Goal: Task Accomplishment & Management: Manage account settings

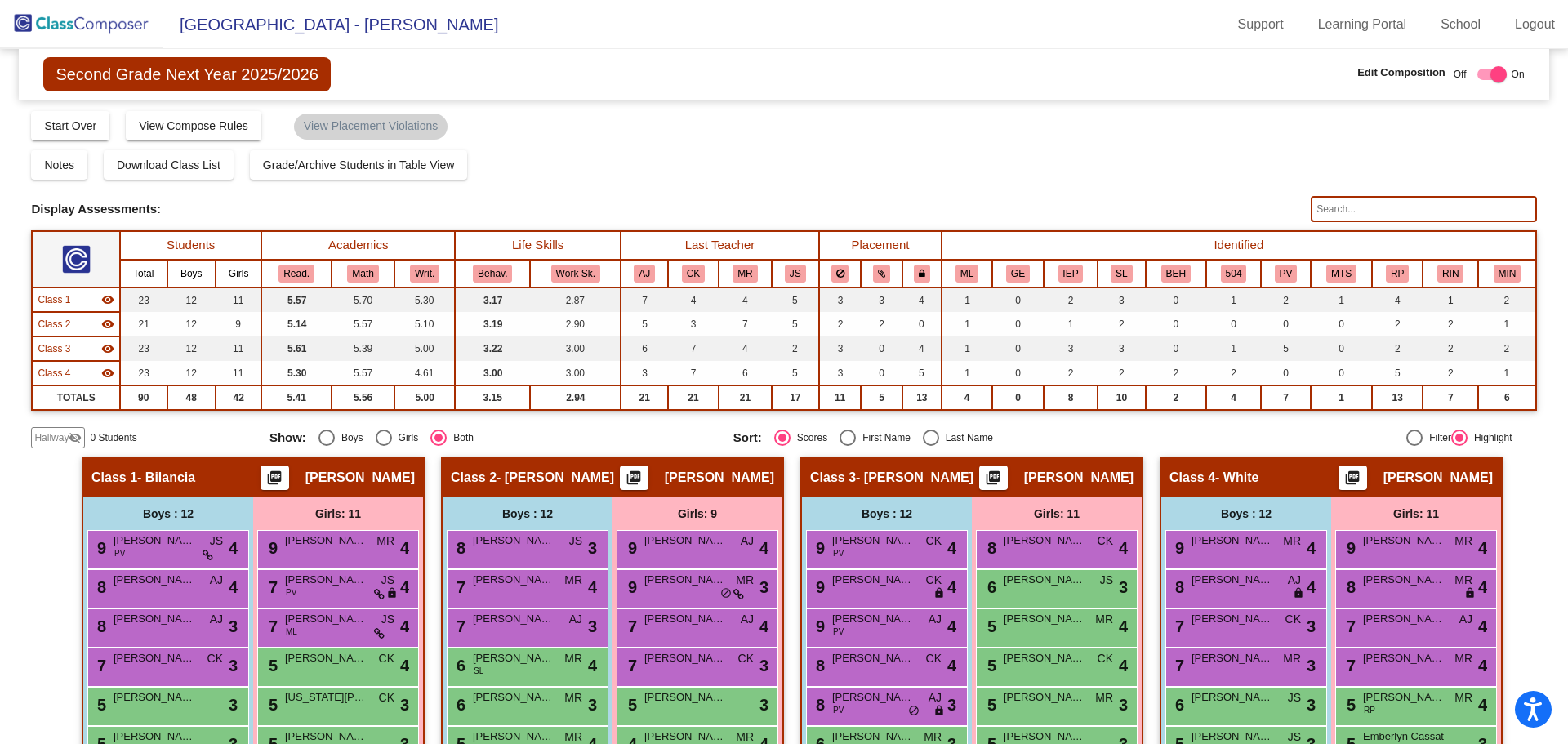
click at [187, 79] on span "Second Grade Next Year 2025/2026" at bounding box center [186, 74] width 287 height 34
click at [113, 26] on img at bounding box center [81, 24] width 164 height 48
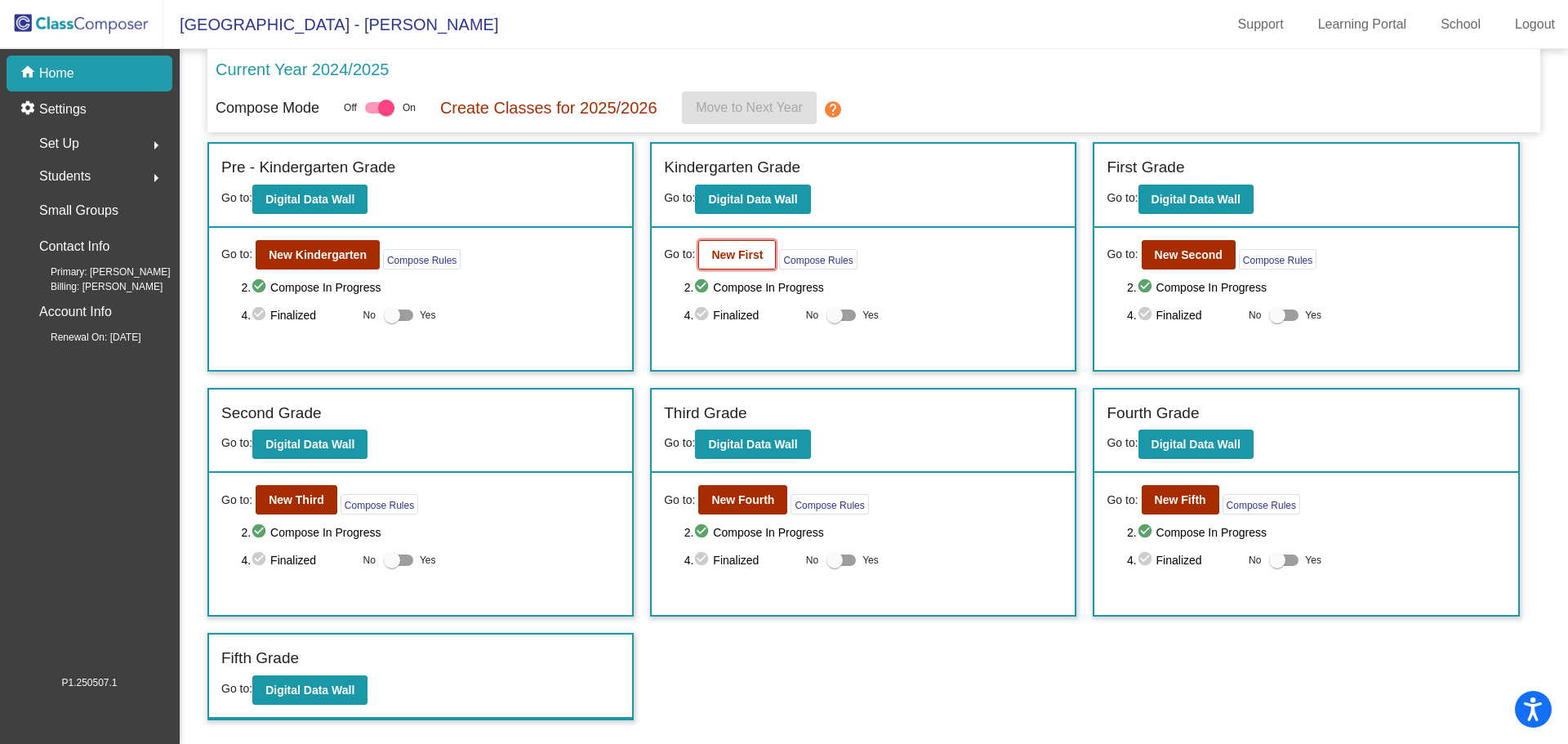
click at [735, 253] on b "New First" at bounding box center [737, 255] width 51 height 13
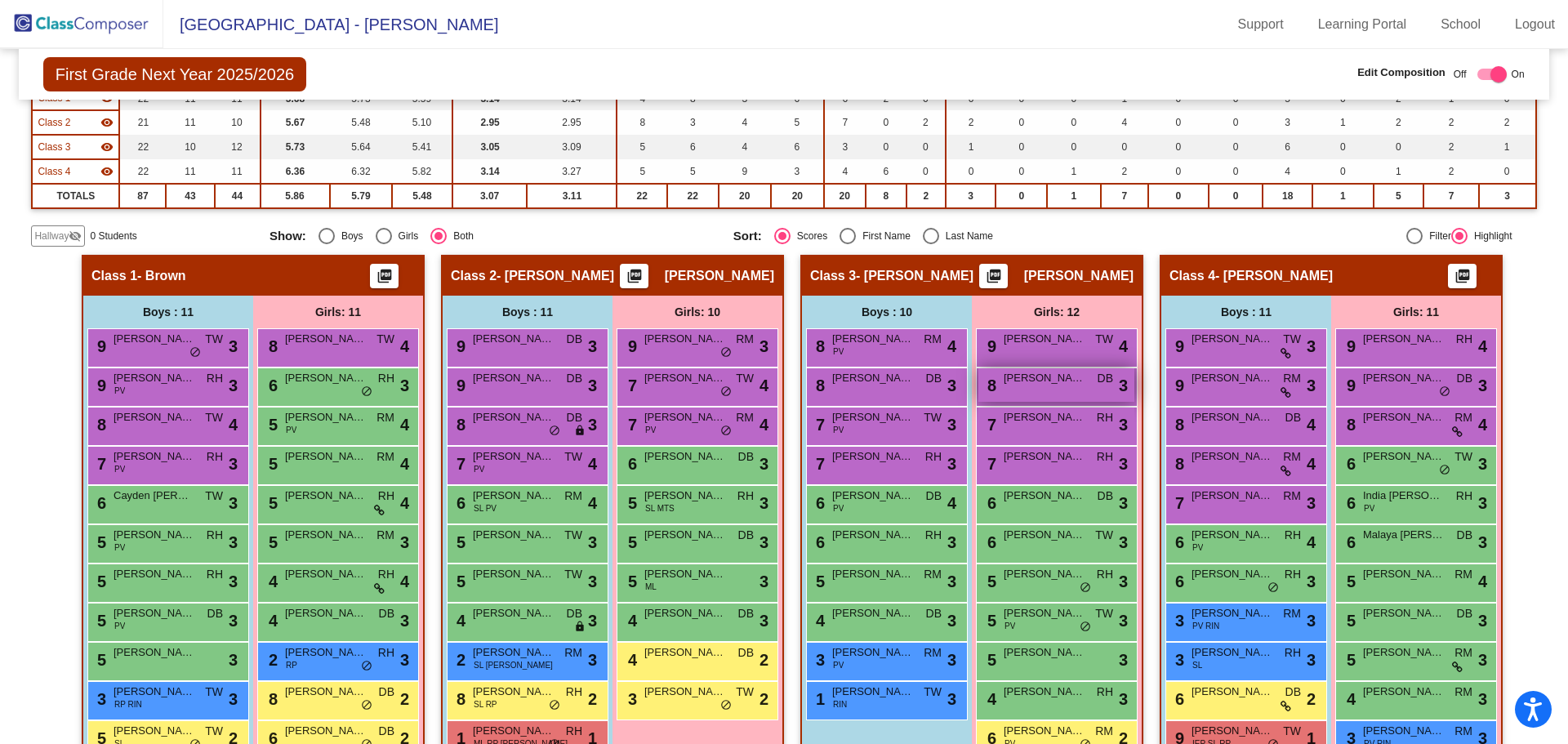
scroll to position [245, 0]
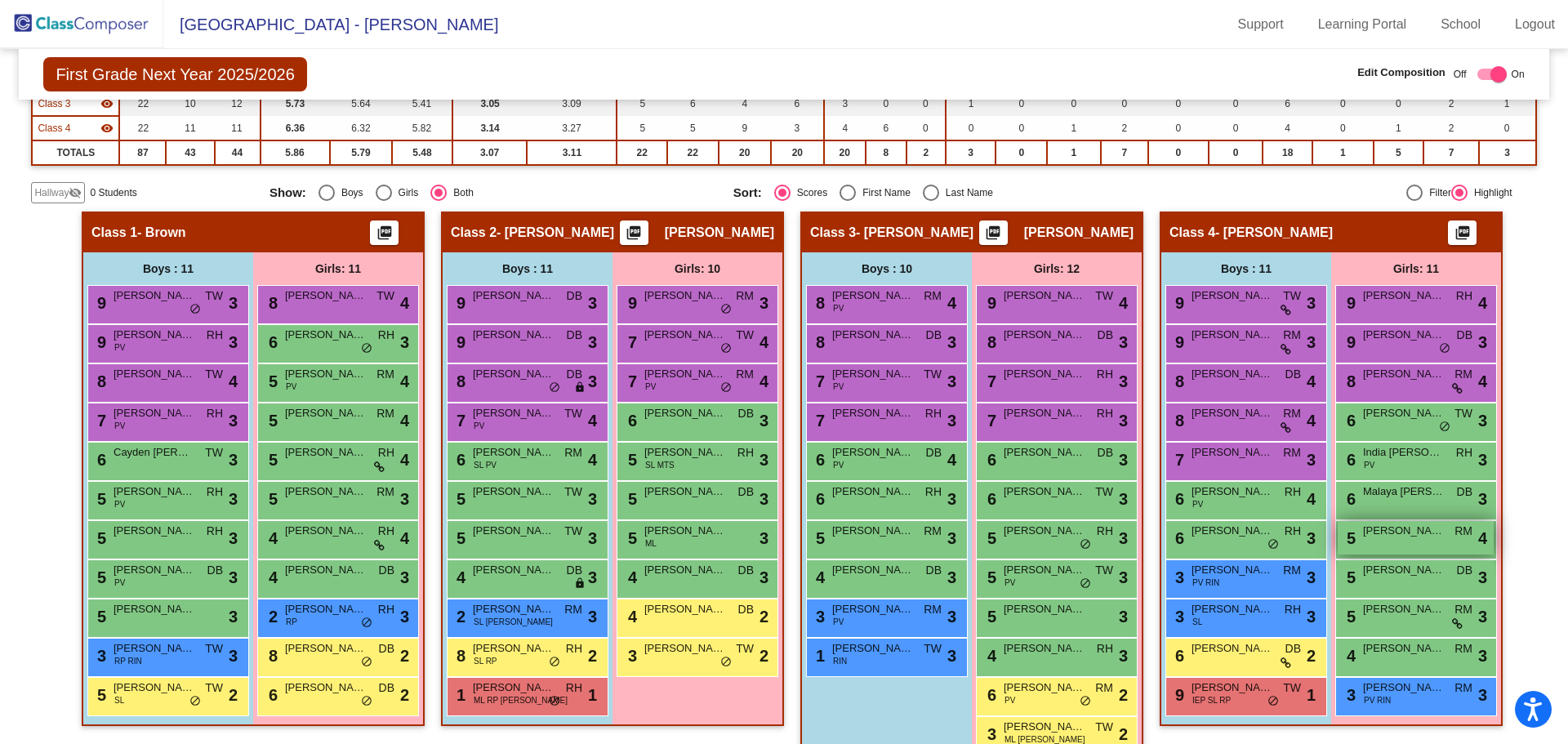
click at [1401, 530] on span "[PERSON_NAME]" at bounding box center [1403, 530] width 81 height 16
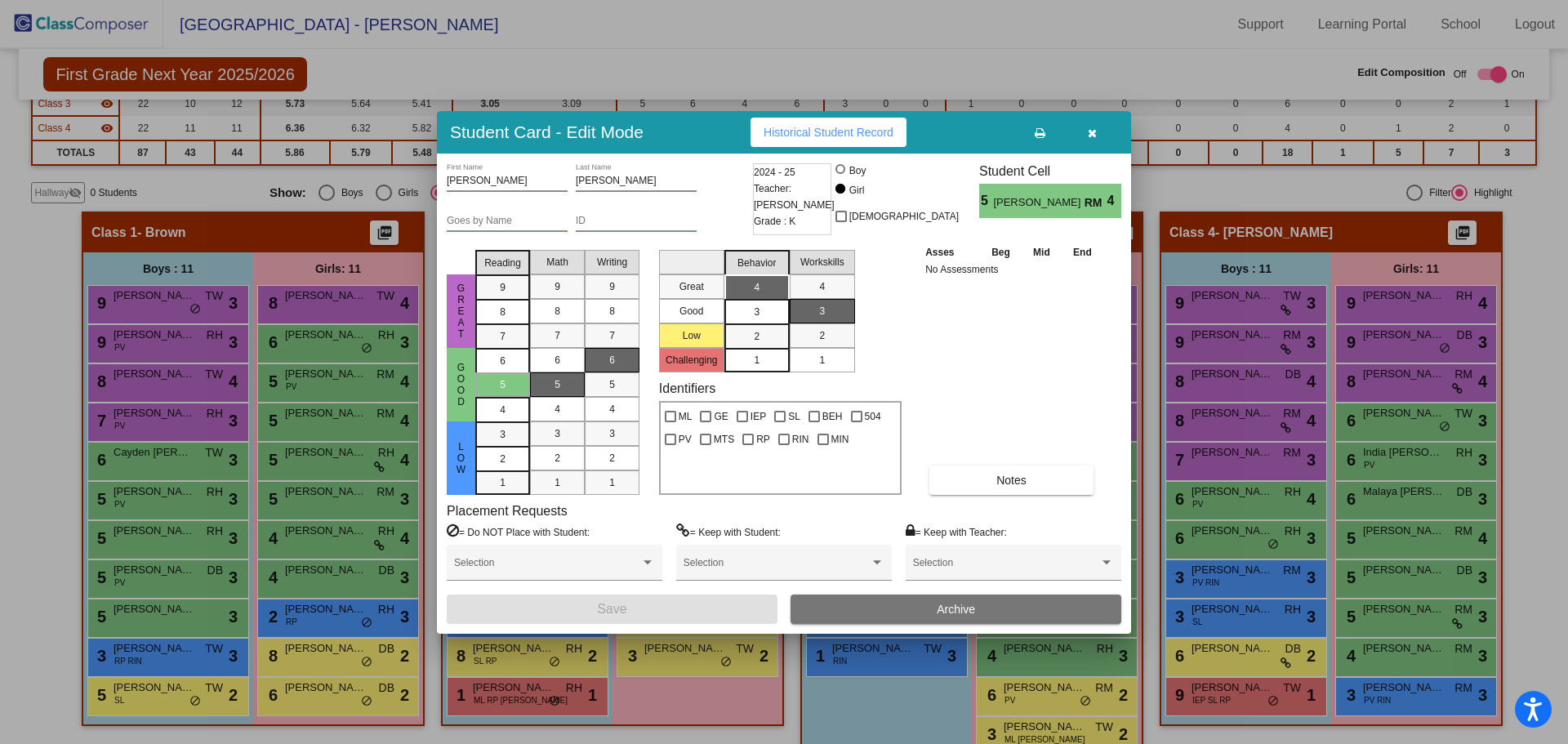
click at [963, 611] on span "Archive" at bounding box center [956, 610] width 39 height 13
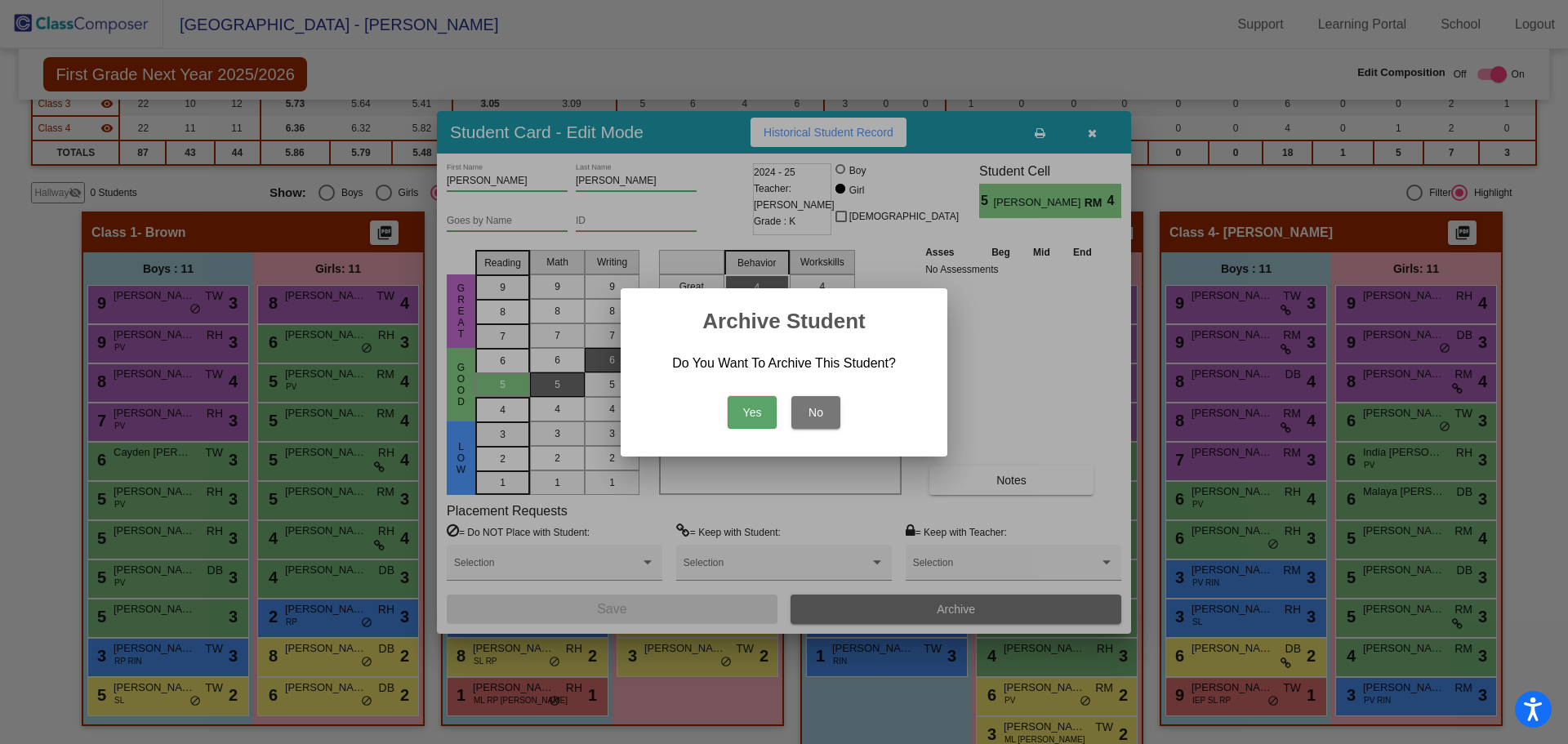
click at [759, 411] on button "Yes" at bounding box center [752, 412] width 49 height 33
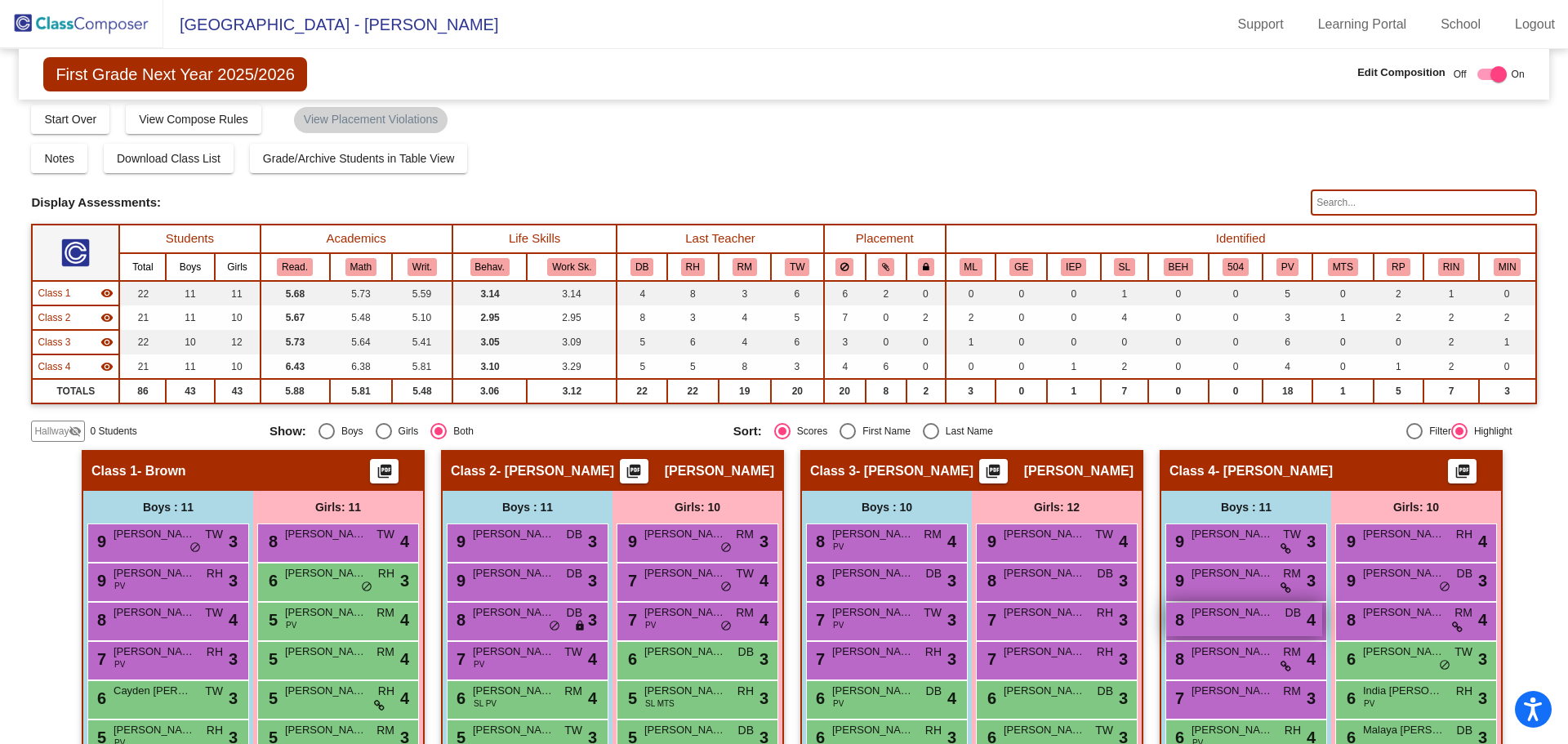
scroll to position [0, 0]
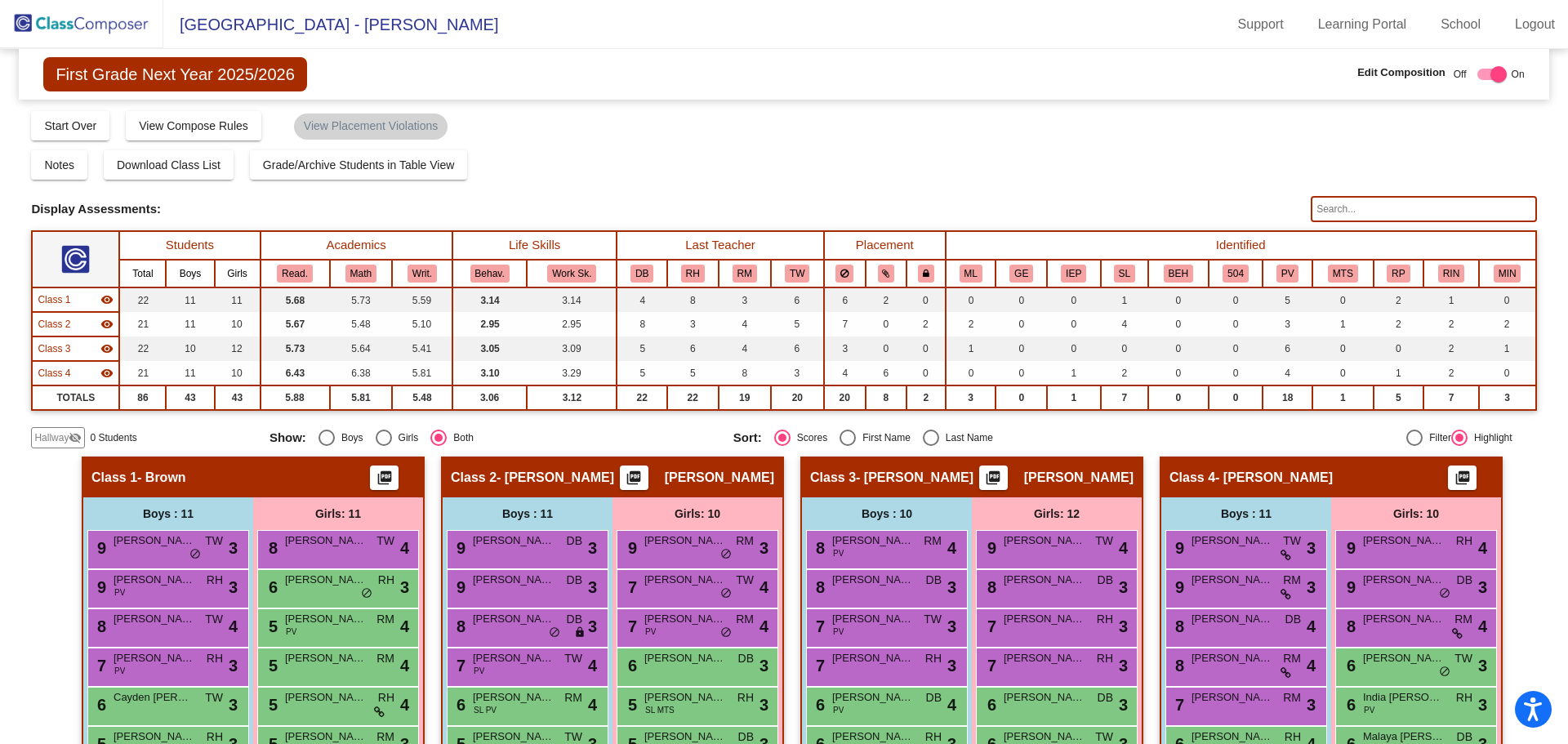
click at [104, 27] on img at bounding box center [81, 24] width 164 height 48
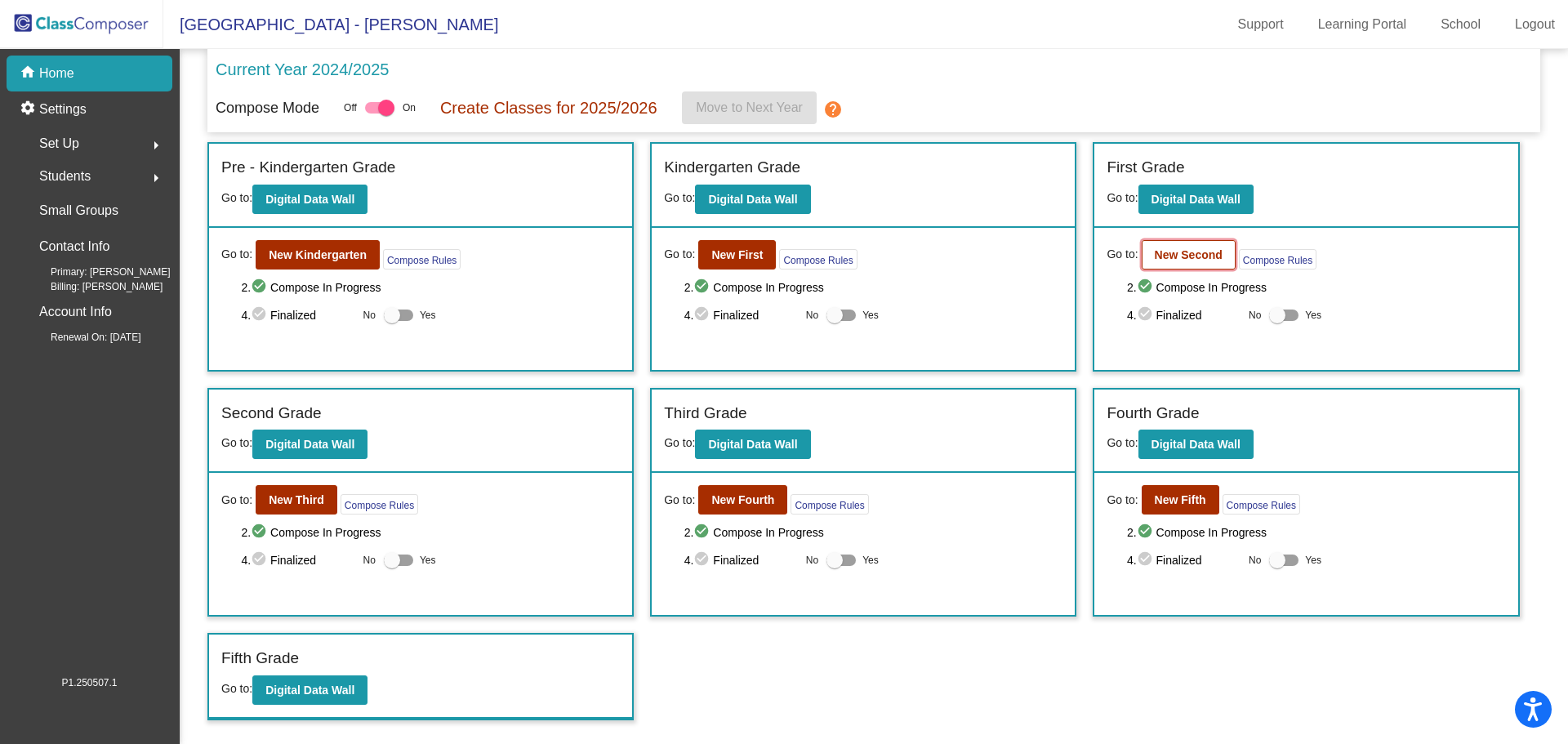
click at [1186, 259] on b "New Second" at bounding box center [1189, 255] width 68 height 13
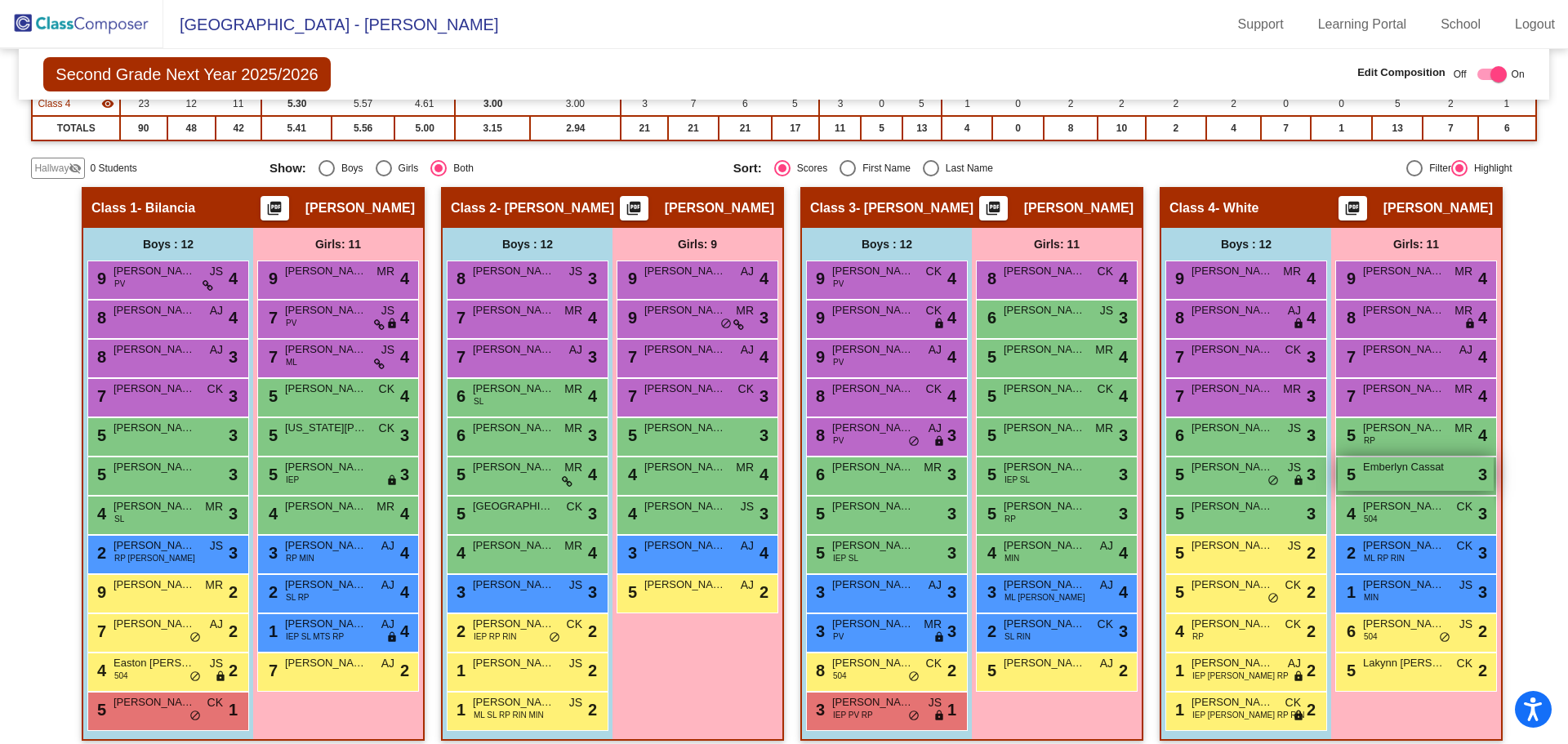
scroll to position [283, 0]
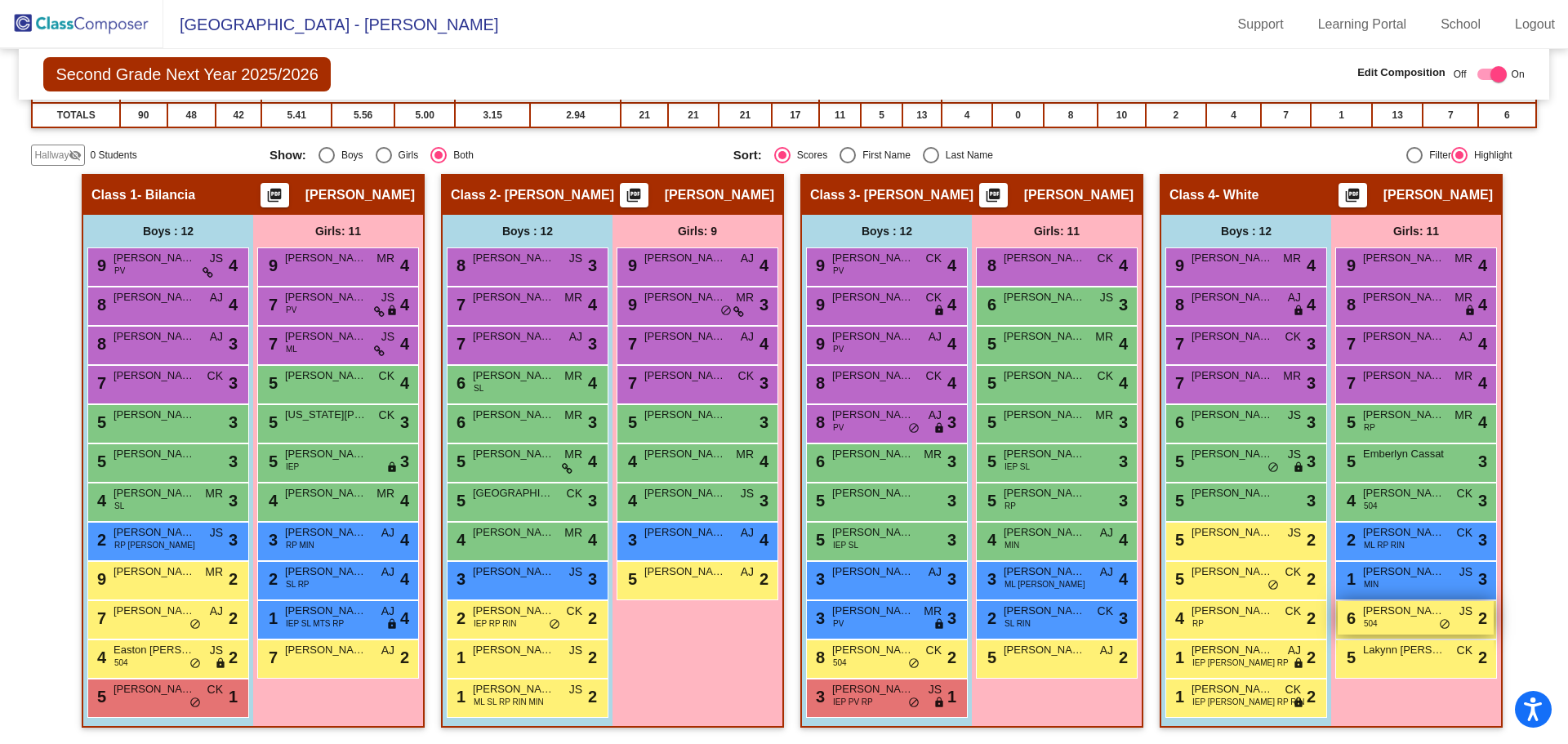
click at [1385, 620] on div "6 [PERSON_NAME] 504 JS lock do_not_disturb_alt 2" at bounding box center [1415, 617] width 156 height 33
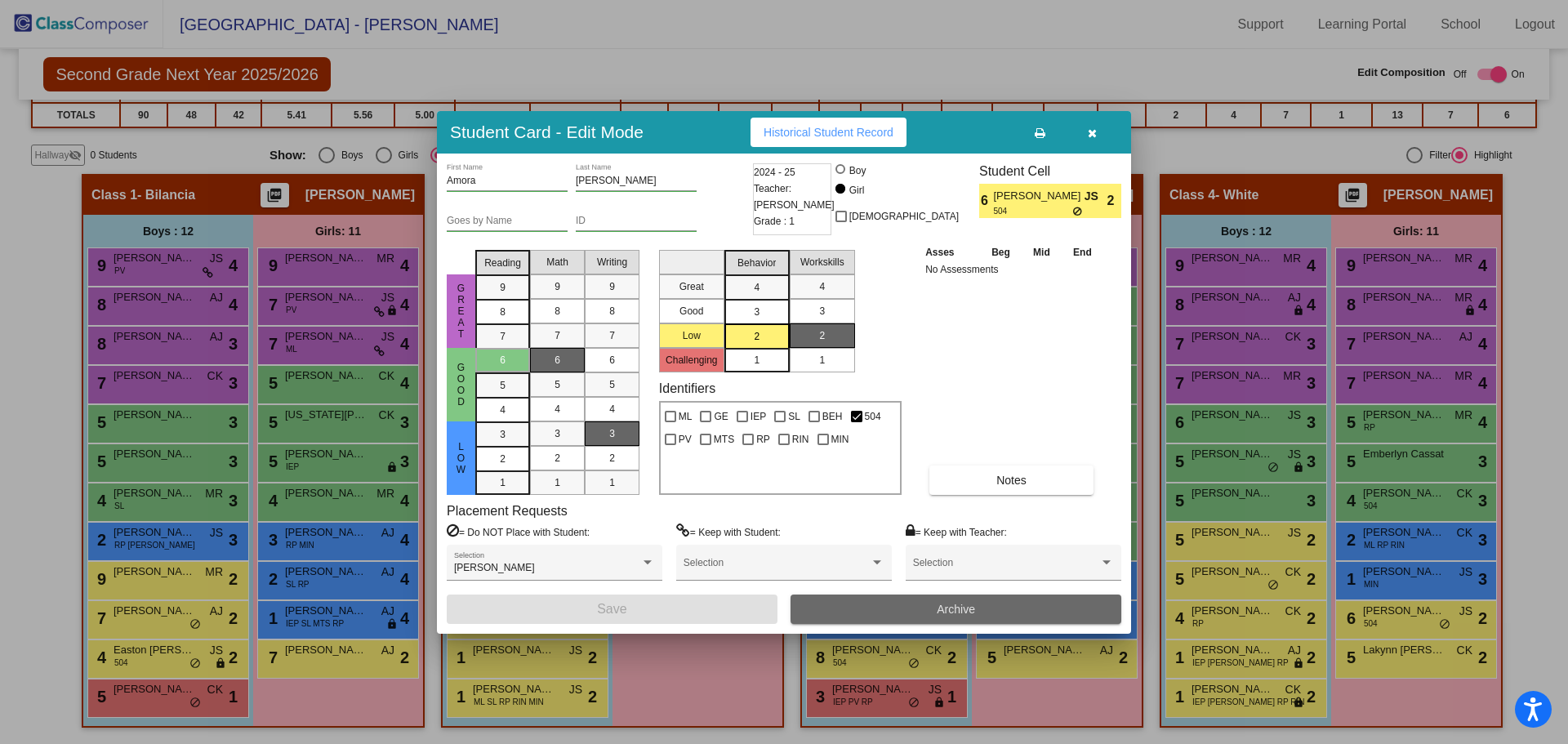
click at [961, 603] on span "Archive" at bounding box center [956, 610] width 39 height 13
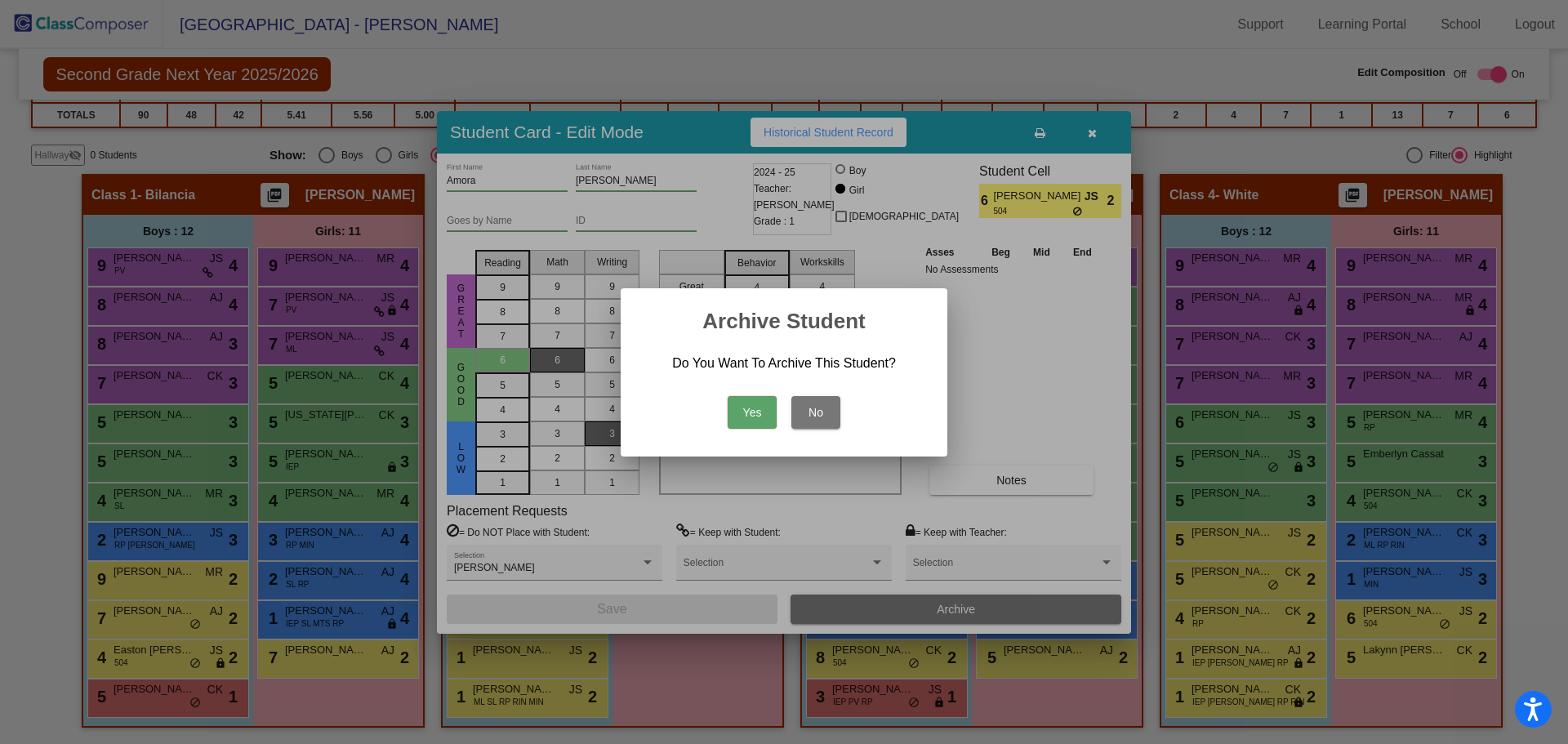
click at [751, 405] on button "Yes" at bounding box center [752, 412] width 49 height 33
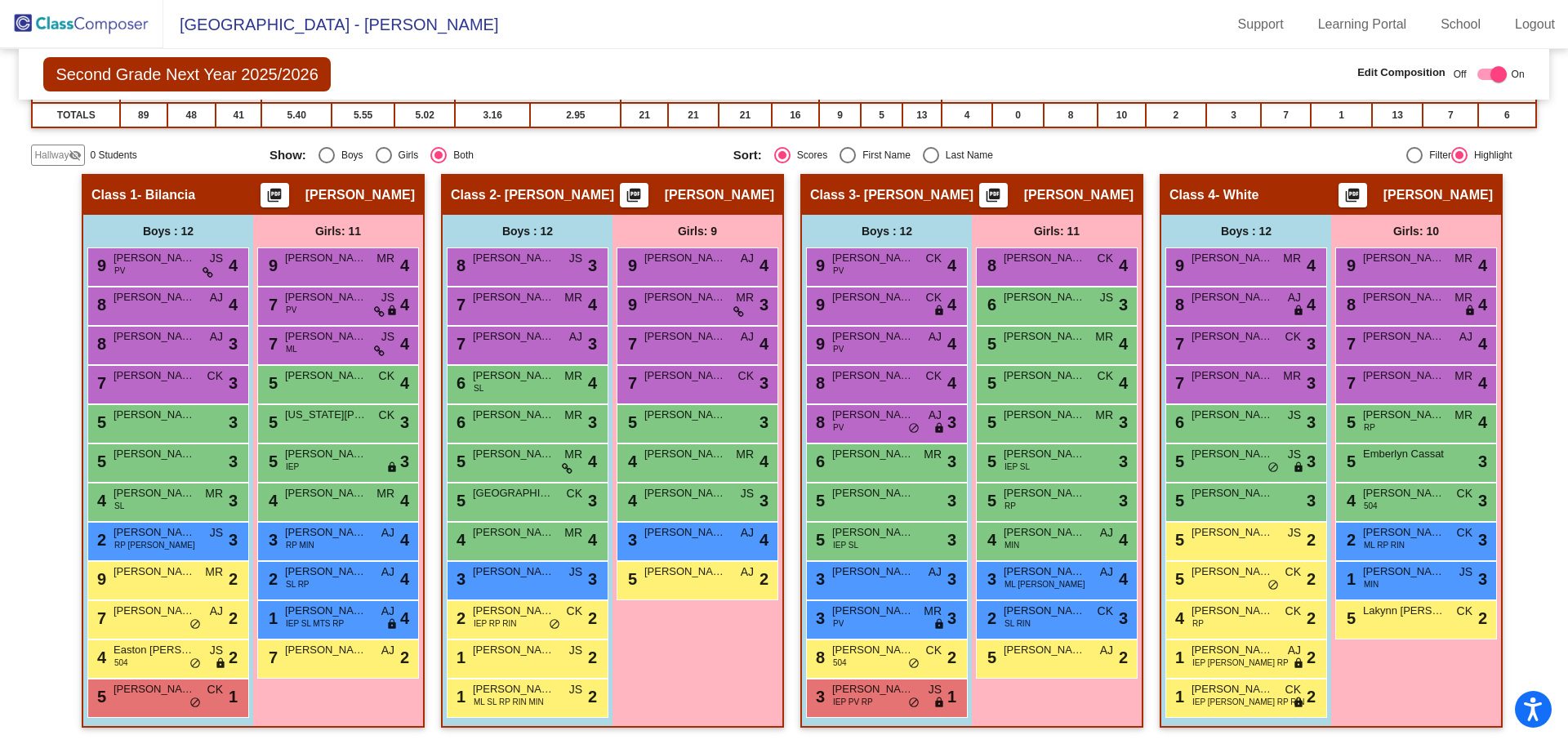
click at [116, 24] on img at bounding box center [81, 24] width 164 height 48
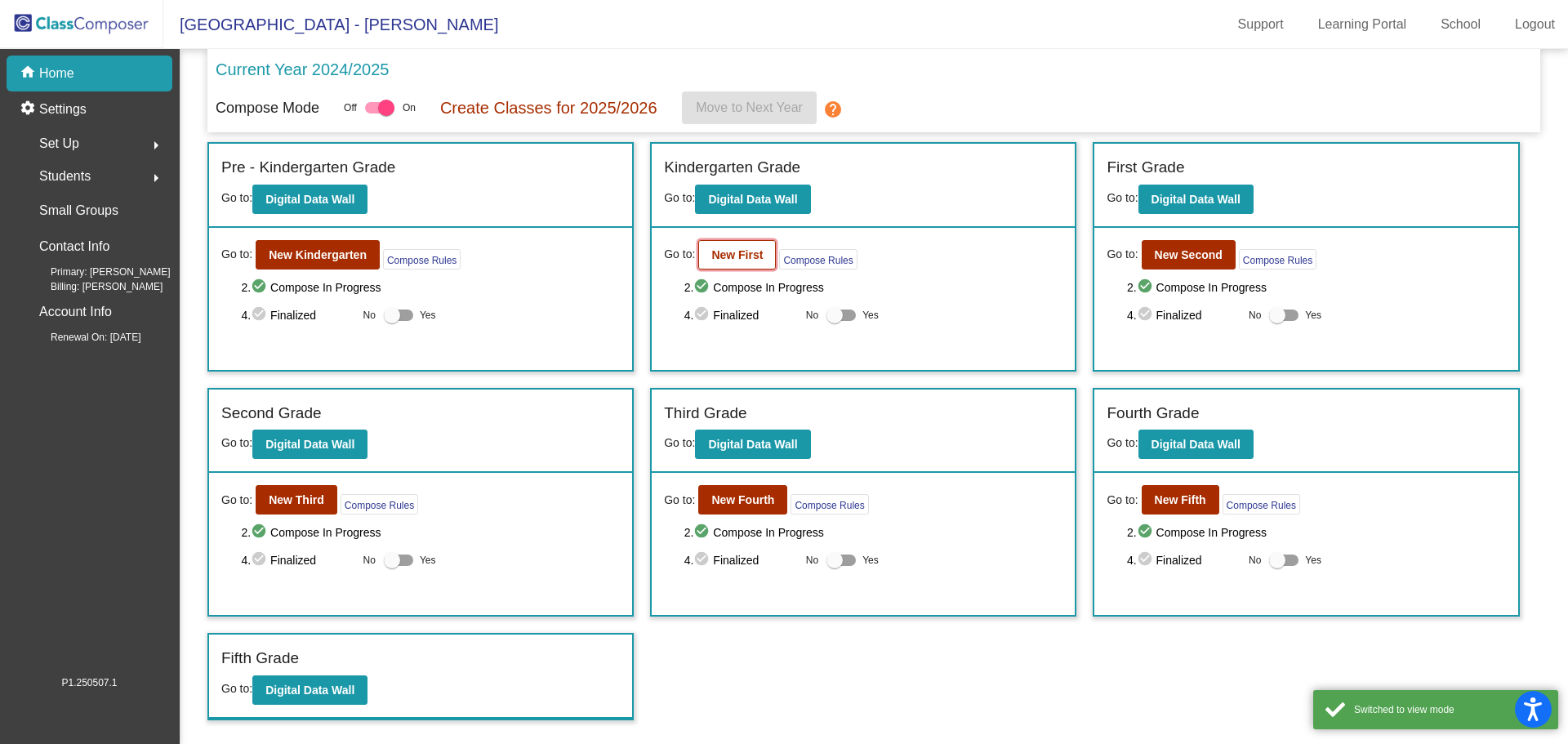
click at [714, 247] on button "New First" at bounding box center [737, 255] width 78 height 29
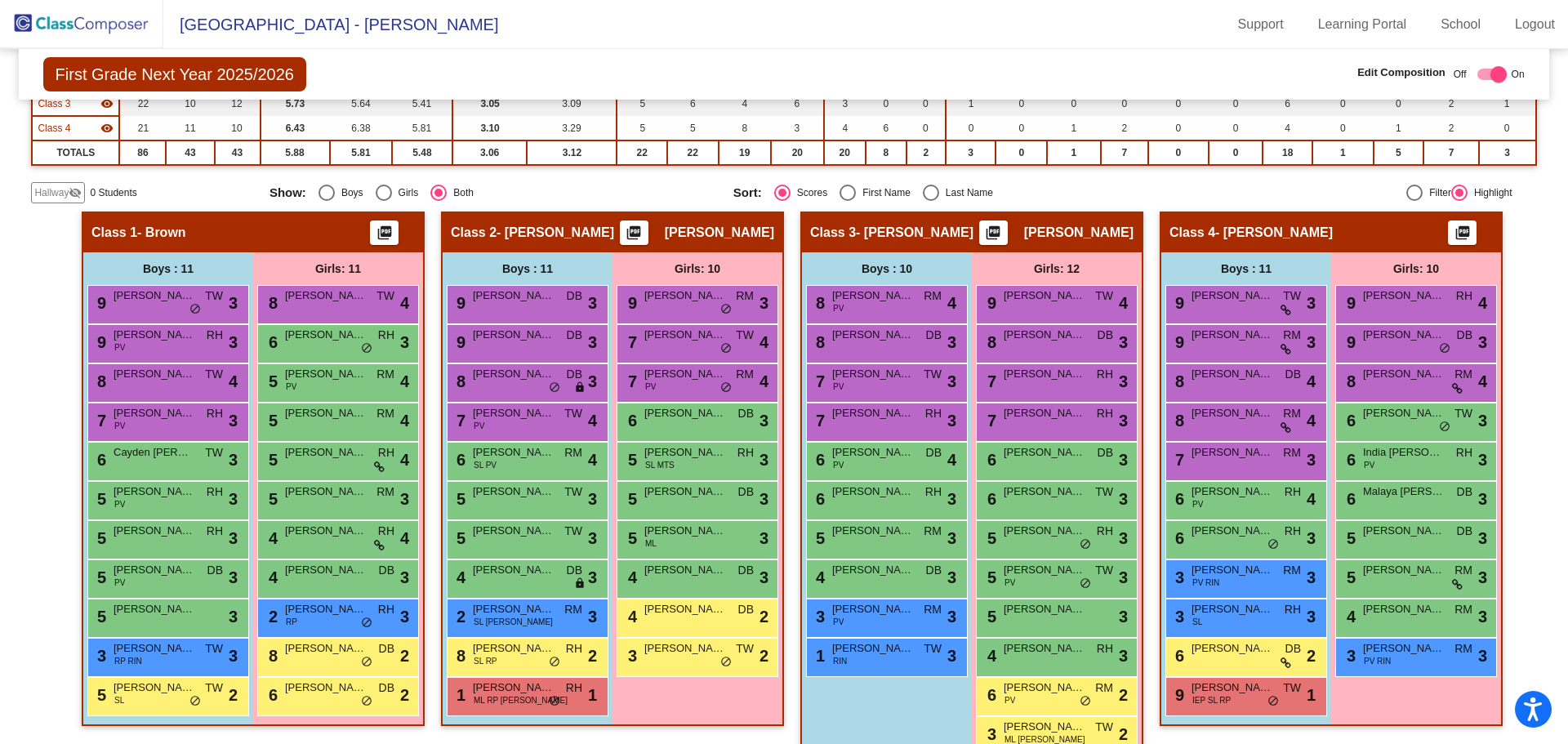
scroll to position [283, 0]
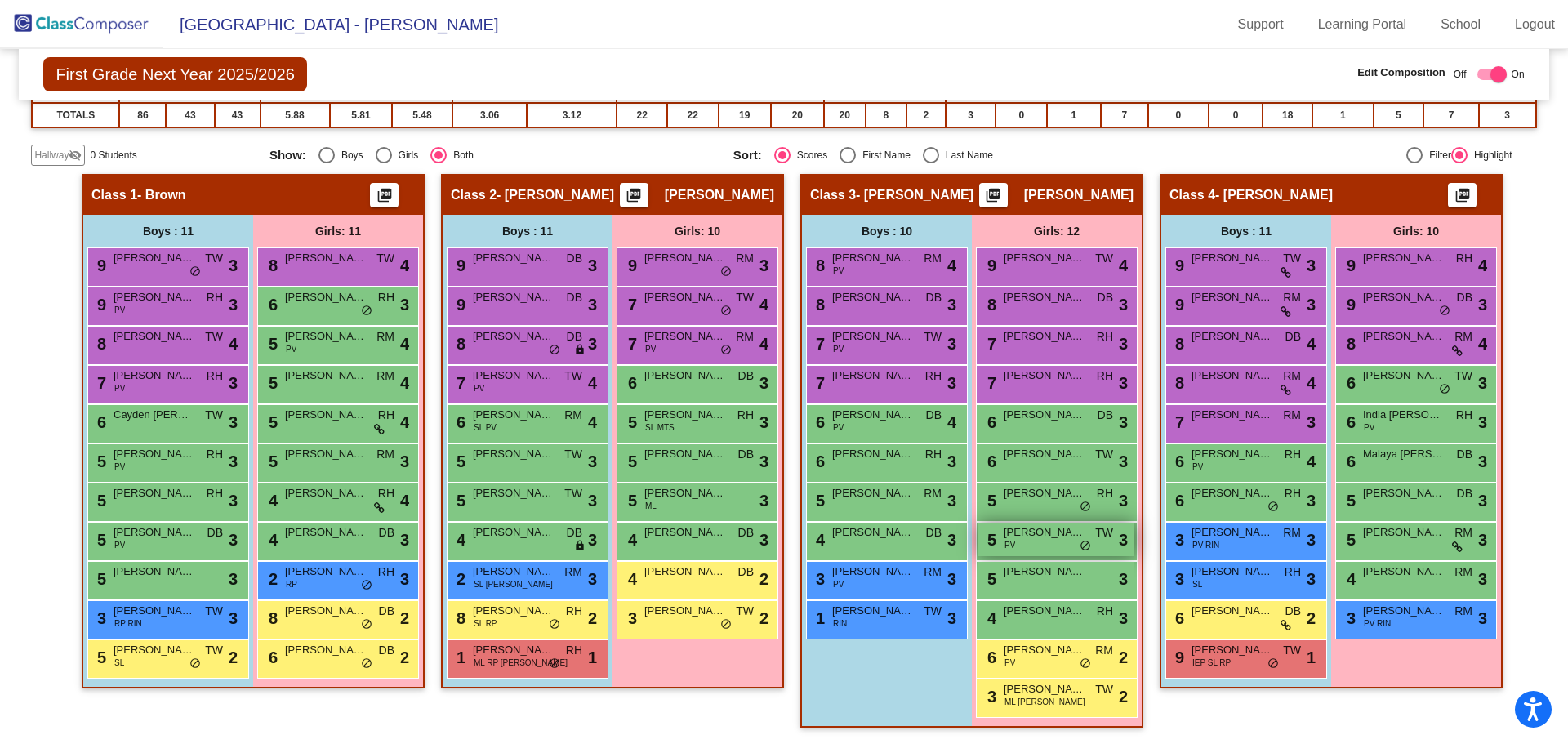
click at [1021, 540] on span "[PERSON_NAME]" at bounding box center [1044, 532] width 81 height 16
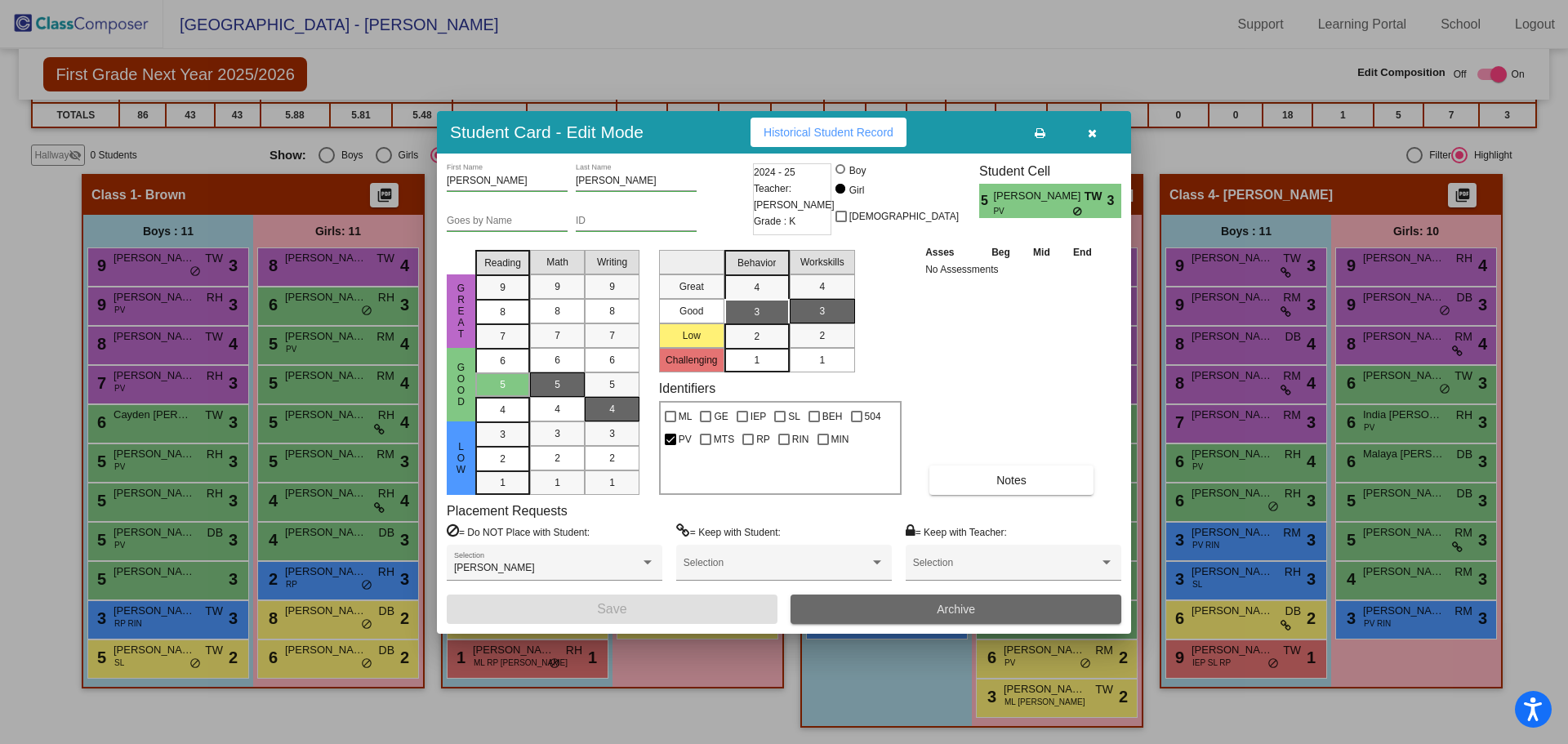
click at [932, 604] on button "Archive" at bounding box center [955, 609] width 330 height 29
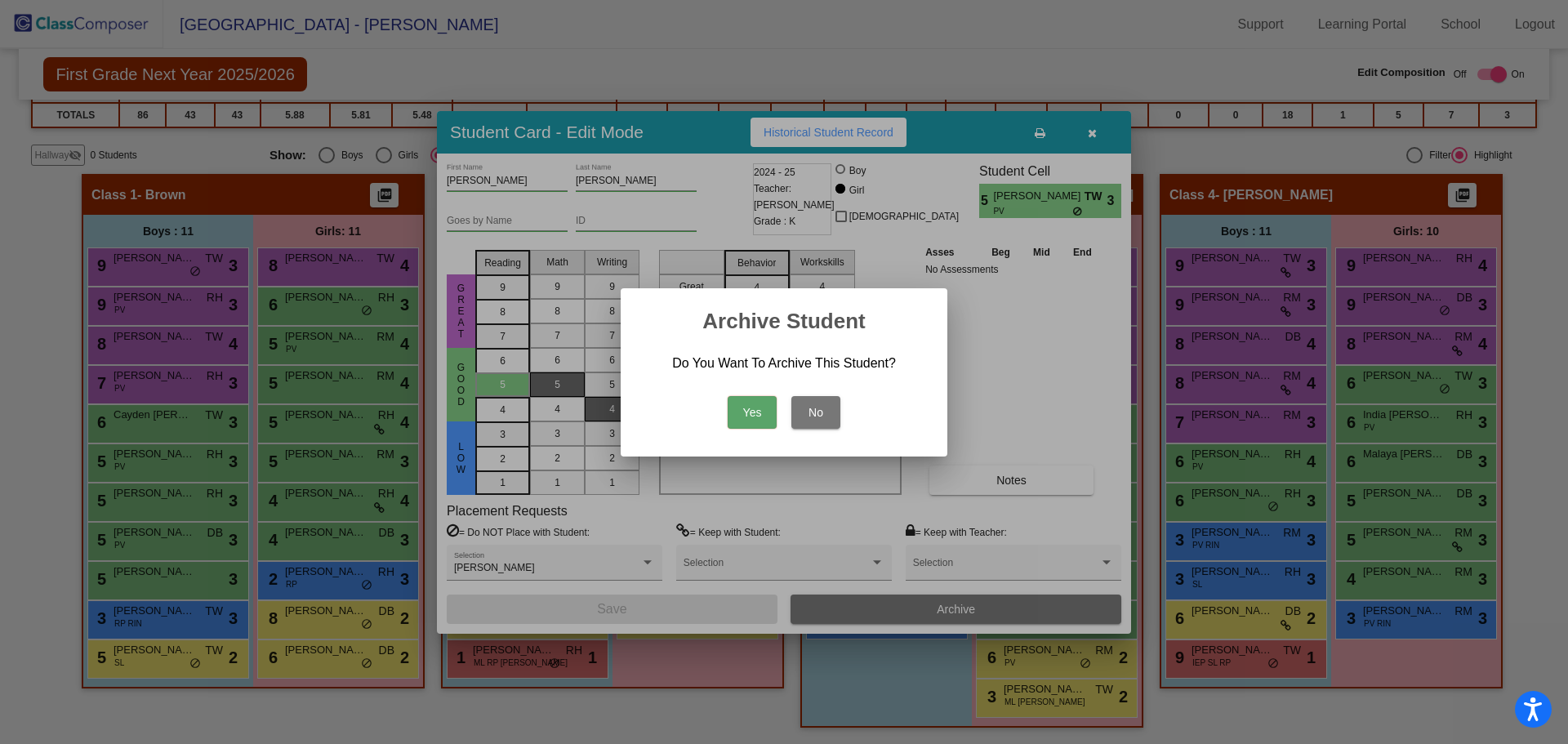
click at [754, 409] on button "Yes" at bounding box center [752, 412] width 49 height 33
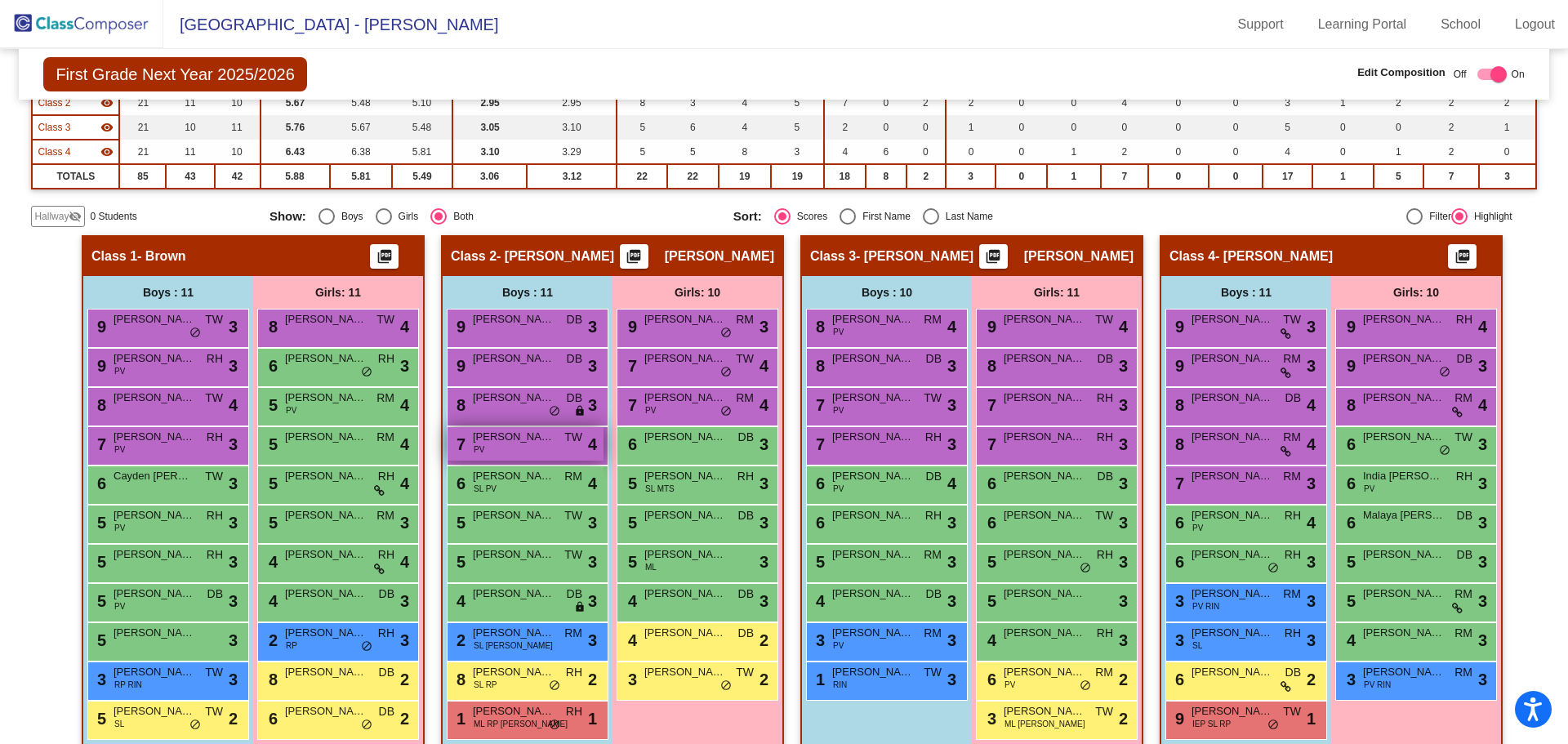
scroll to position [243, 0]
